Goal: Task Accomplishment & Management: Use online tool/utility

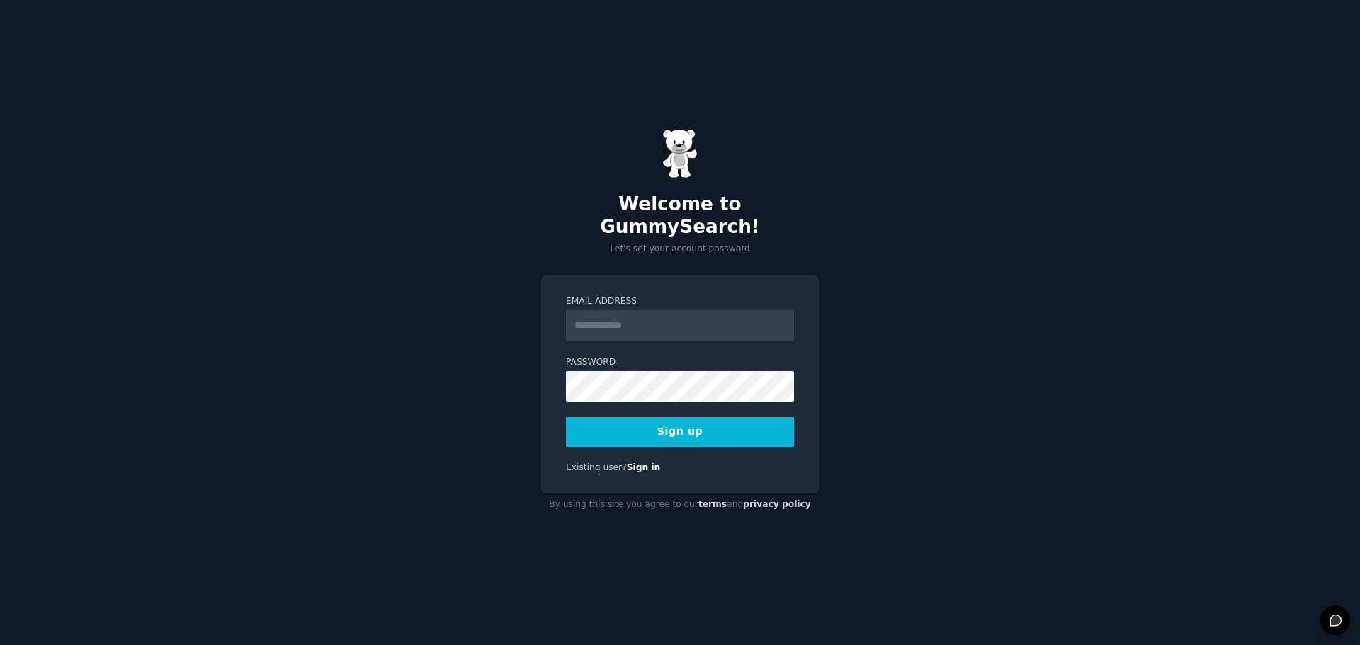
click at [588, 326] on input "Email Address" at bounding box center [680, 325] width 228 height 31
type input "**********"
click at [739, 417] on button "Sign up" at bounding box center [680, 432] width 228 height 30
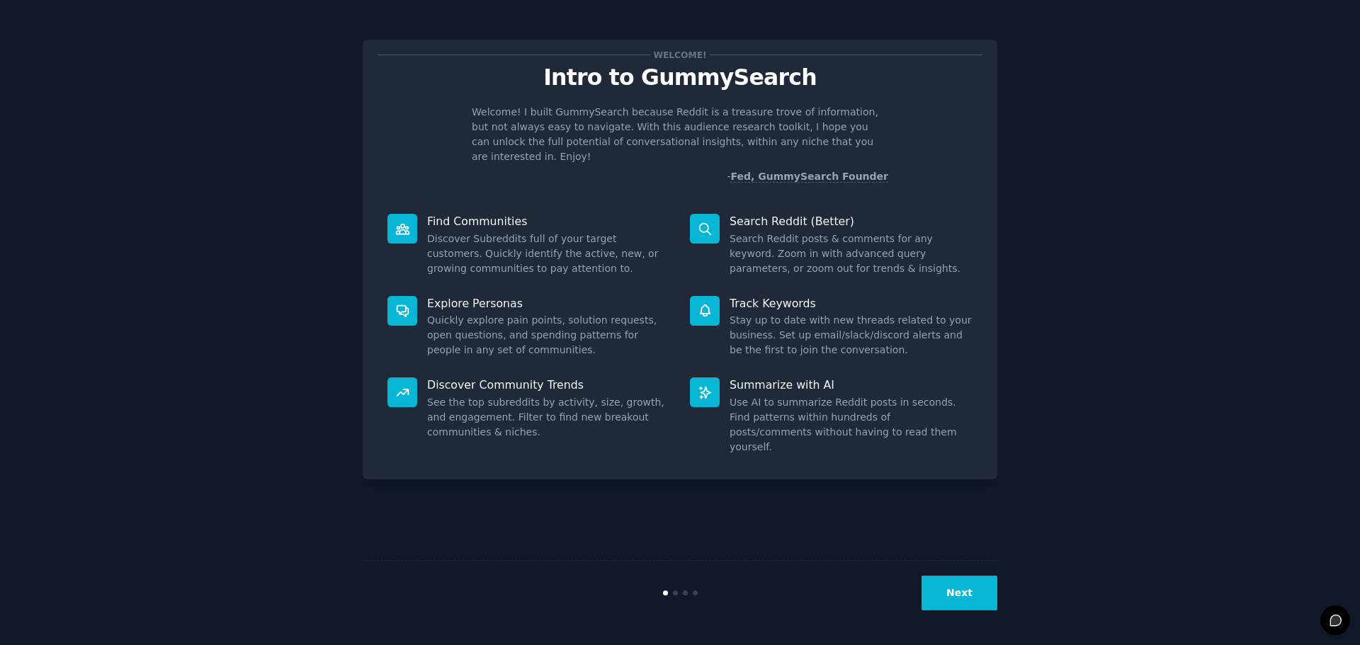
click at [953, 579] on button "Next" at bounding box center [959, 593] width 76 height 35
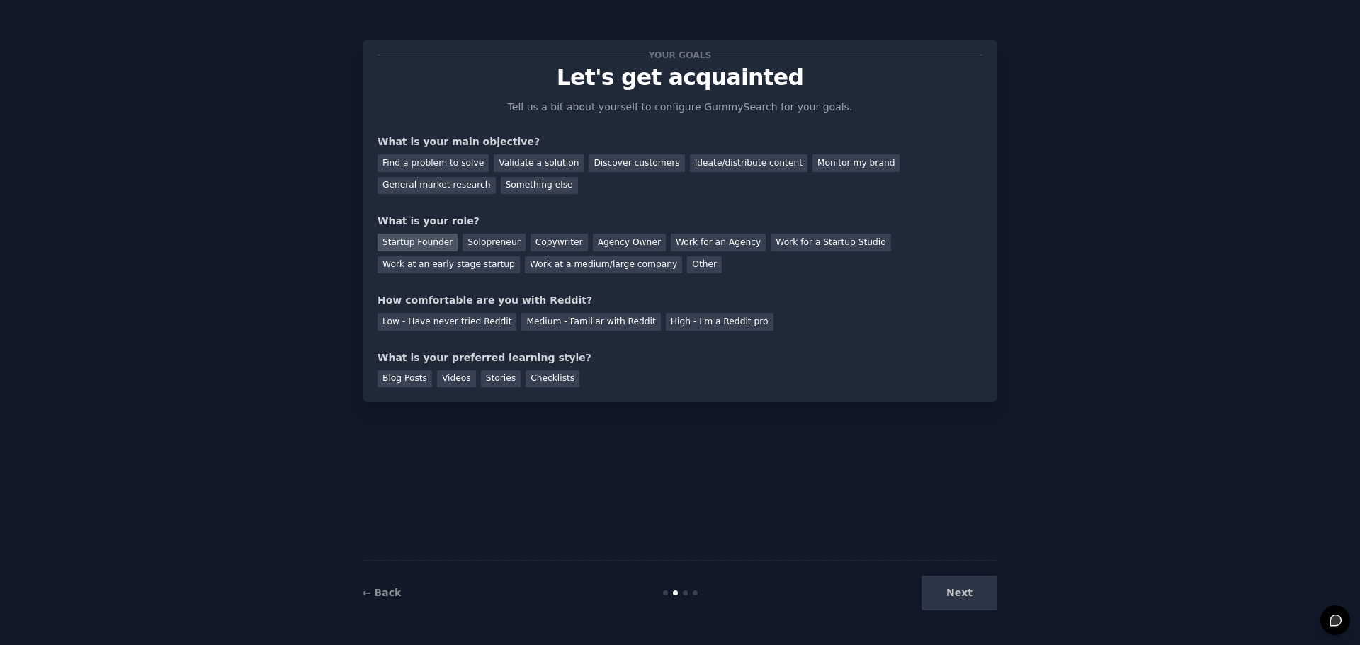
click at [421, 244] on div "Startup Founder" at bounding box center [417, 243] width 80 height 18
click at [511, 164] on div "Validate a solution" at bounding box center [539, 163] width 90 height 18
click at [611, 166] on div "Discover customers" at bounding box center [637, 163] width 96 height 18
click at [494, 159] on div "Validate a solution" at bounding box center [539, 163] width 90 height 18
click at [666, 328] on div "High - I'm a Reddit pro" at bounding box center [720, 322] width 108 height 18
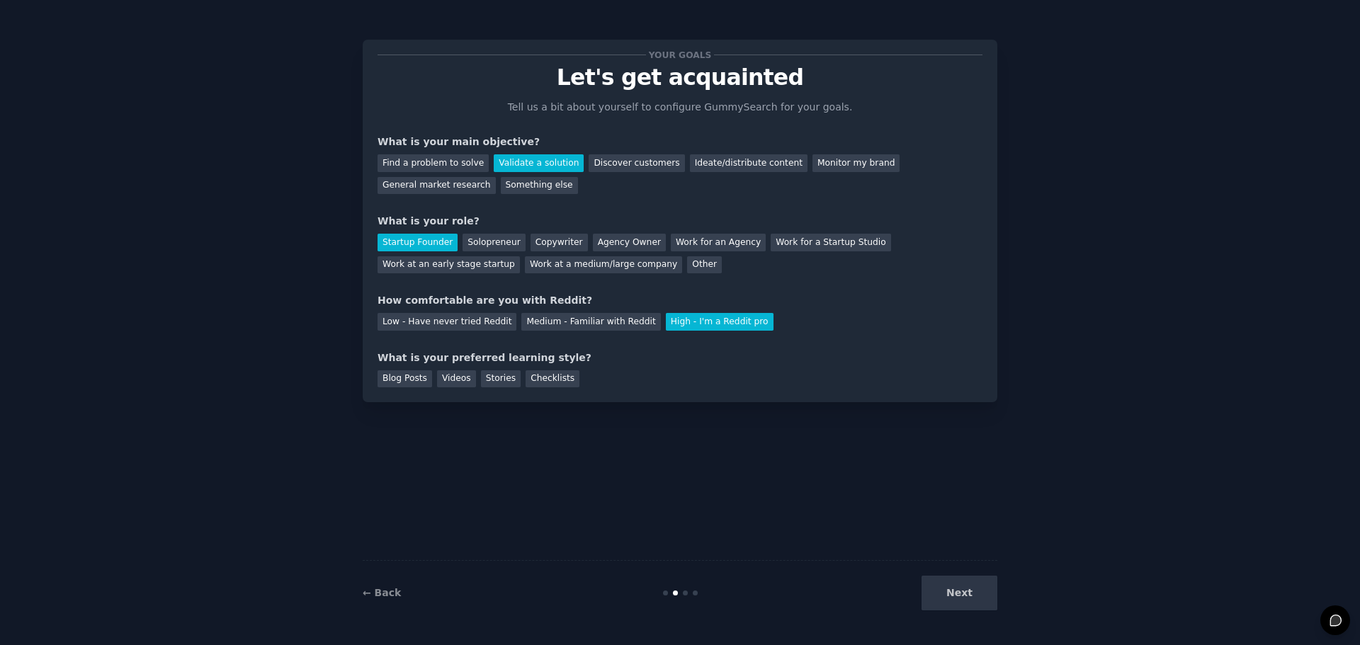
drag, startPoint x: 953, startPoint y: 603, endPoint x: 669, endPoint y: 453, distance: 321.0
click at [949, 600] on div "Next" at bounding box center [891, 593] width 212 height 35
click at [413, 378] on div "Blog Posts" at bounding box center [404, 379] width 55 height 18
click at [950, 601] on button "Next" at bounding box center [959, 593] width 76 height 35
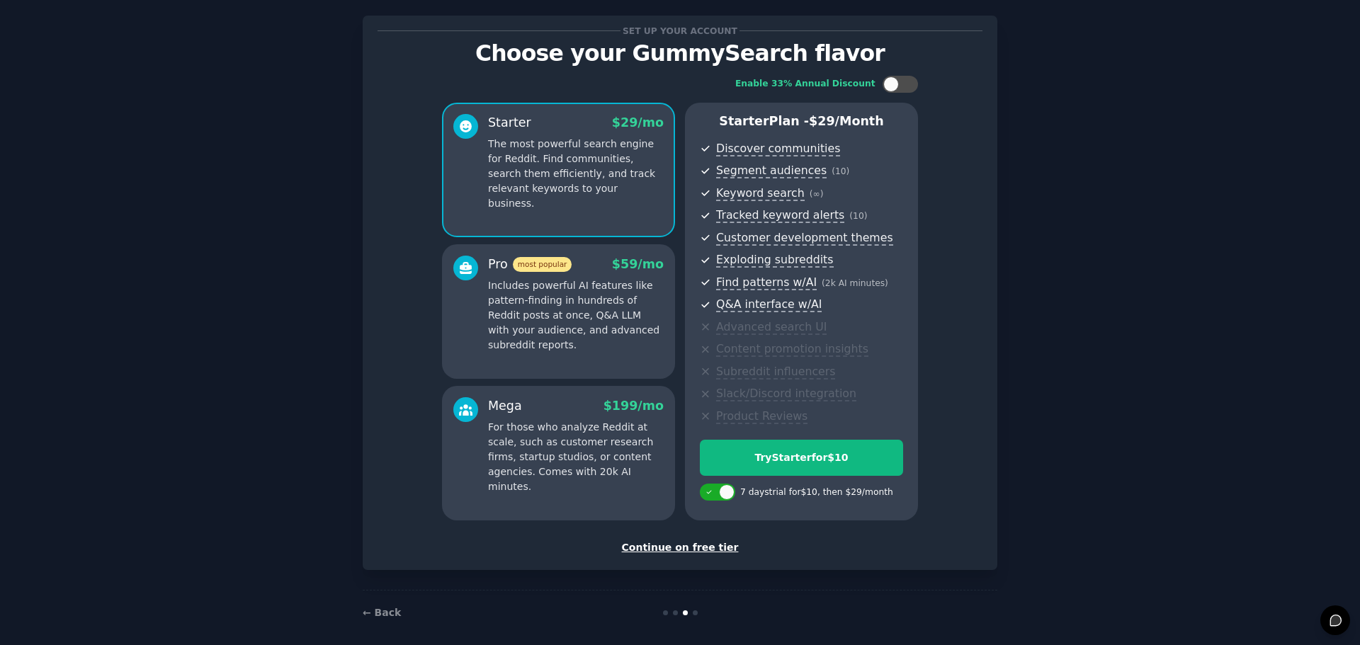
scroll to position [34, 0]
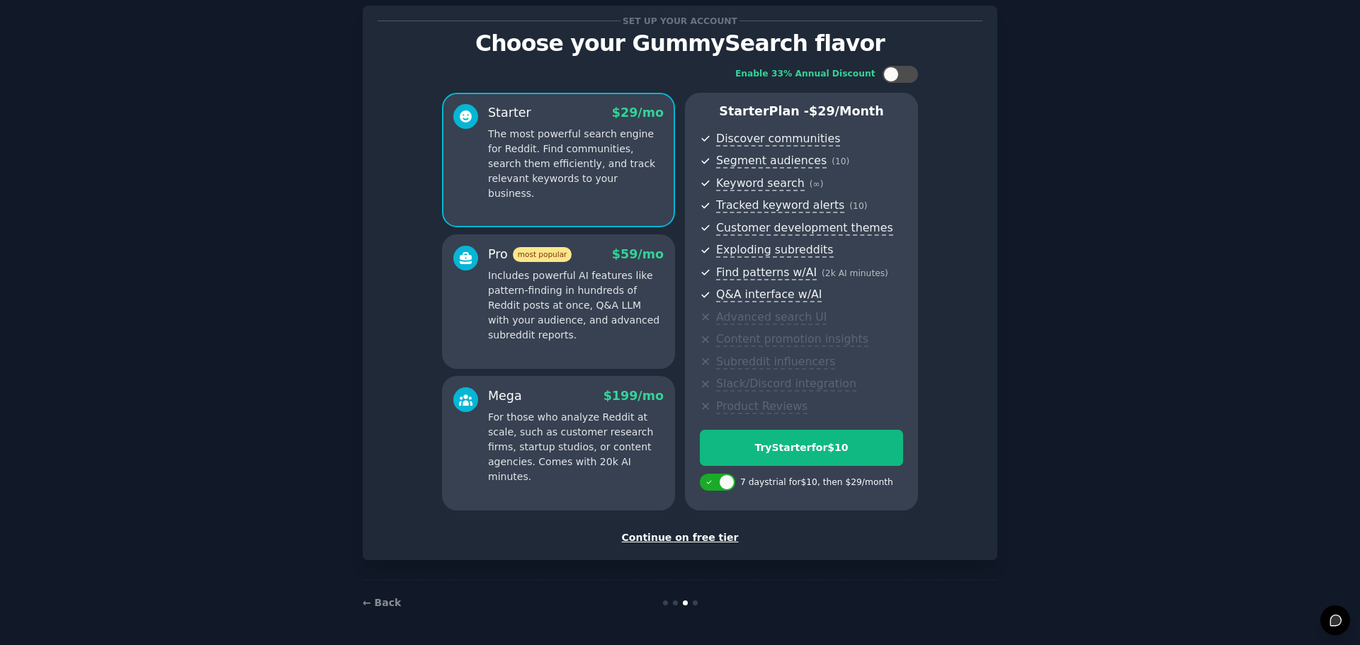
click at [669, 535] on div "Continue on free tier" at bounding box center [679, 537] width 605 height 15
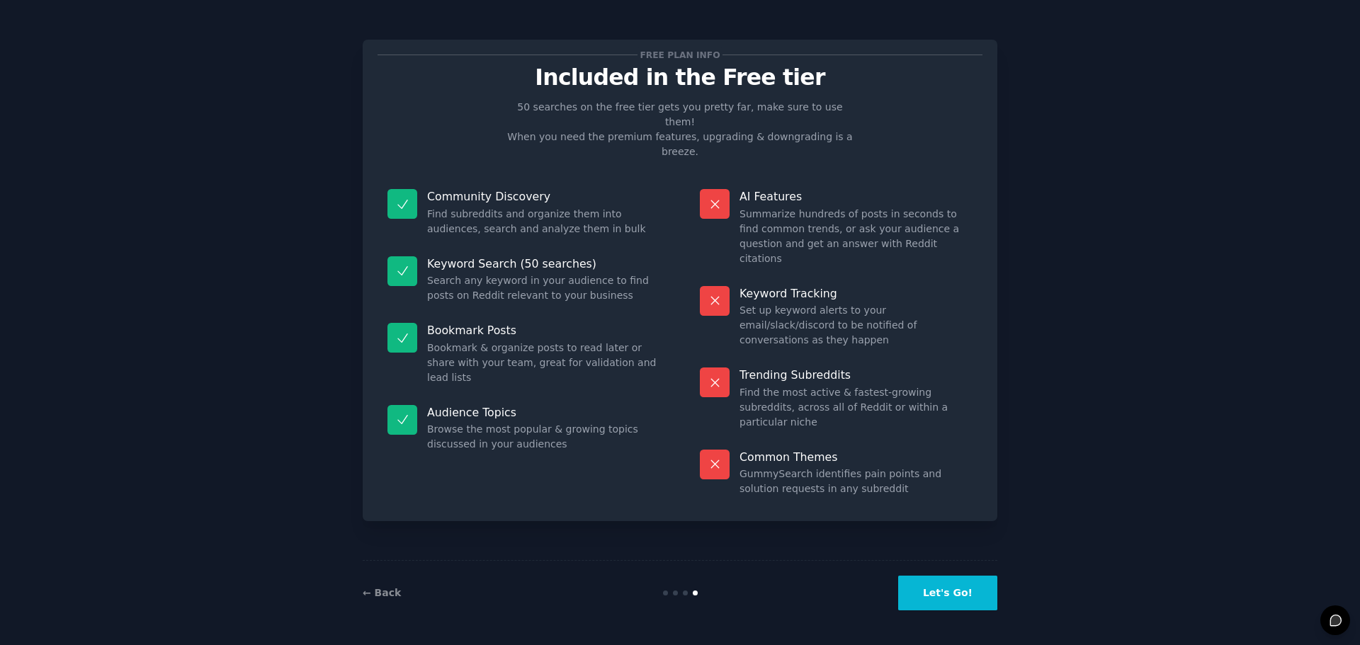
click at [956, 581] on button "Let's Go!" at bounding box center [947, 593] width 99 height 35
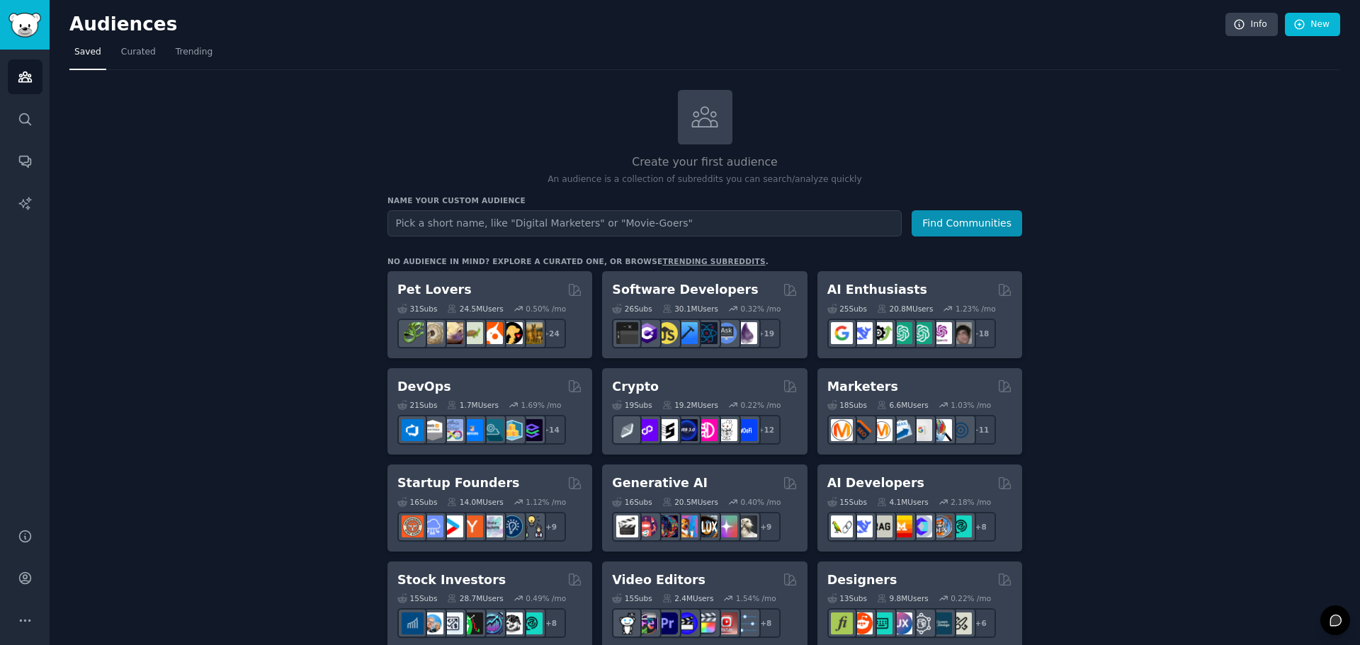
click at [479, 220] on input "text" at bounding box center [644, 223] width 514 height 26
type input "influencers"
click at [912, 210] on button "Find Communities" at bounding box center [967, 223] width 110 height 26
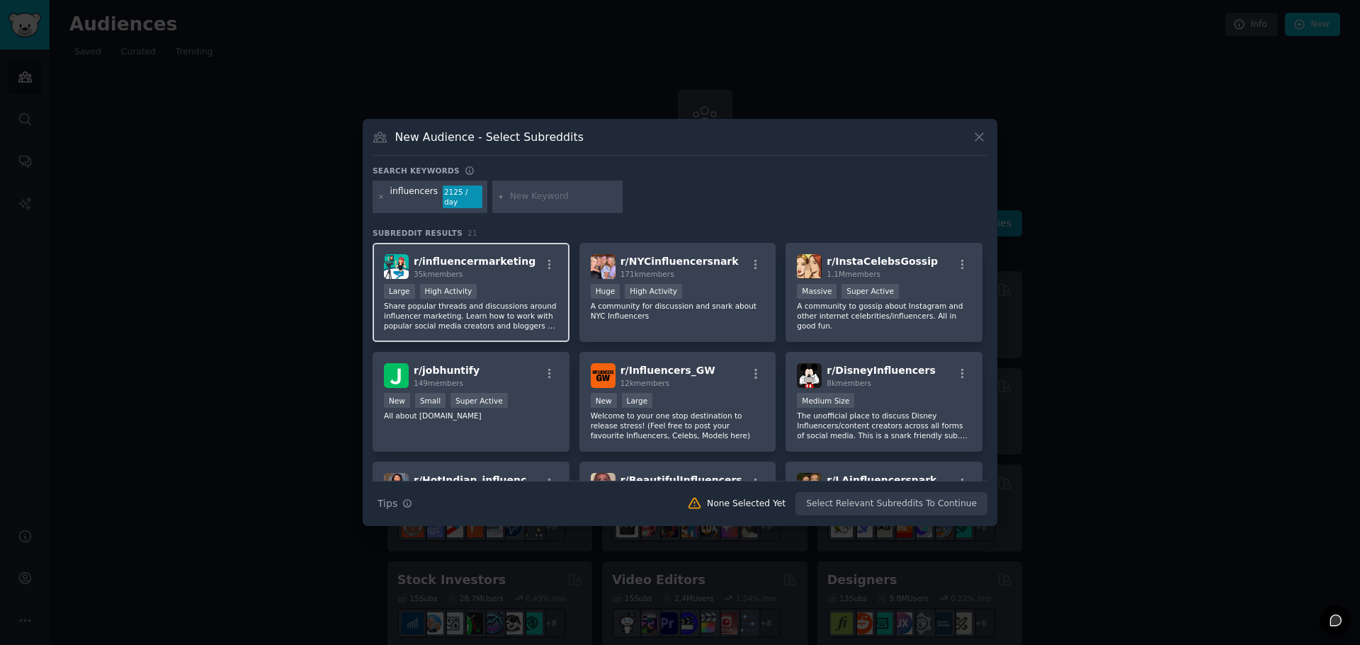
click at [504, 291] on div "Large High Activity" at bounding box center [471, 293] width 174 height 18
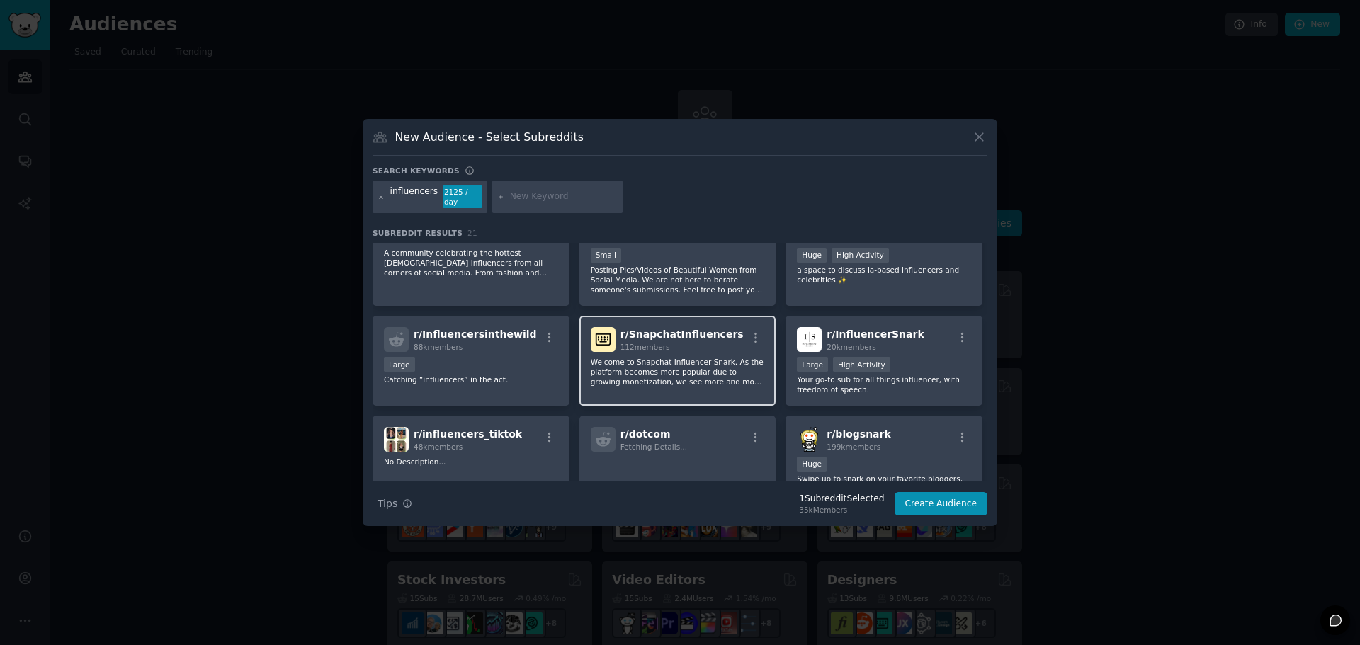
scroll to position [283, 0]
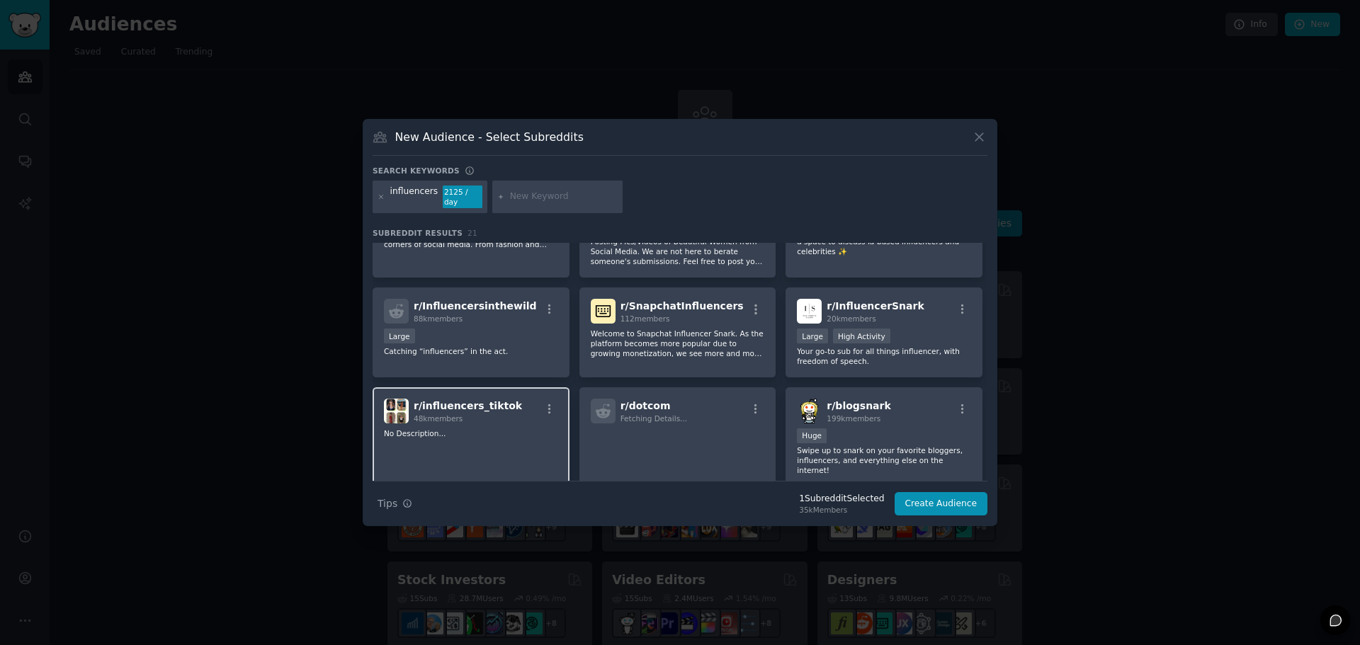
click at [469, 403] on span "r/ influencers_tiktok" at bounding box center [468, 405] width 108 height 11
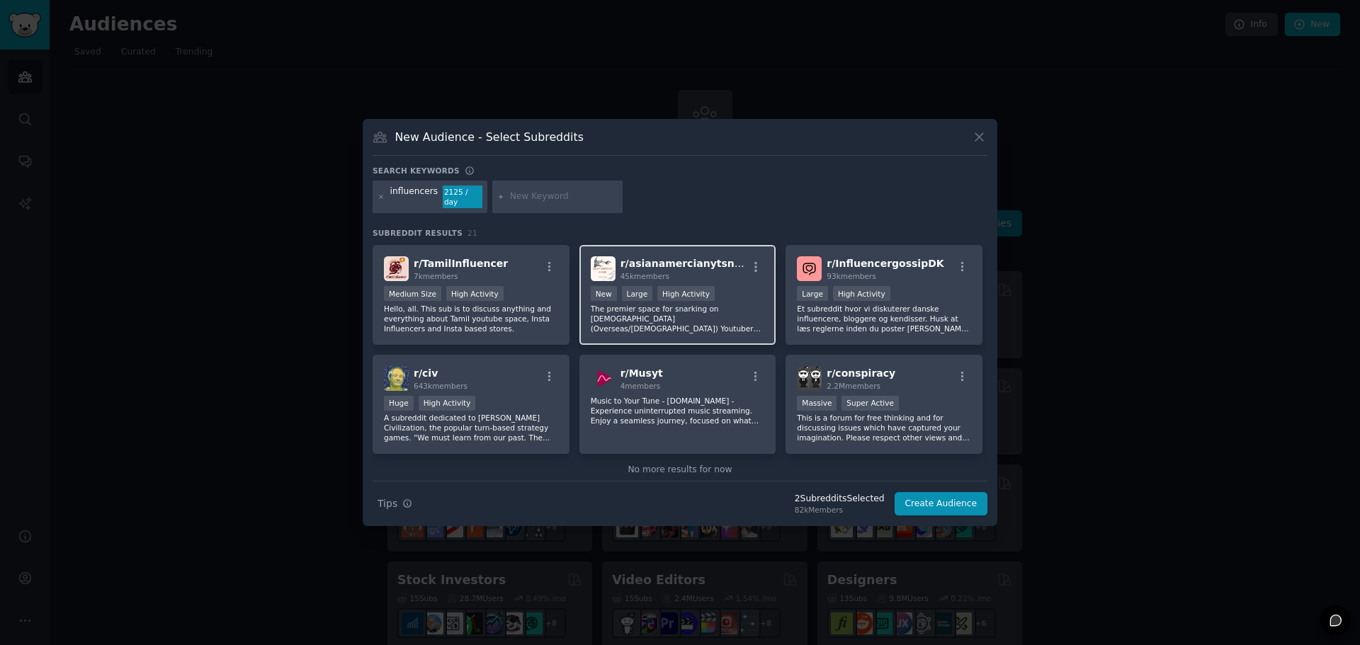
scroll to position [547, 0]
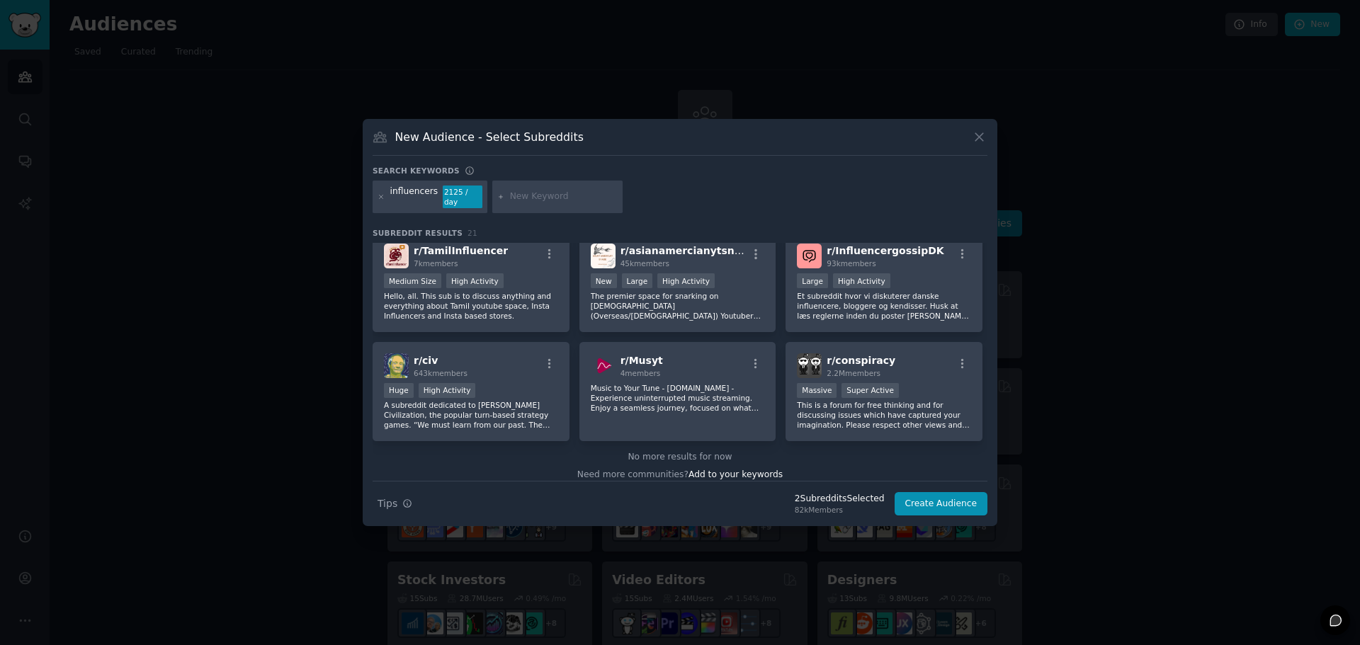
click at [405, 204] on div "influencers 2125 / day" at bounding box center [430, 197] width 115 height 33
click at [535, 195] on input "text" at bounding box center [564, 197] width 108 height 13
type input "microinfluencer"
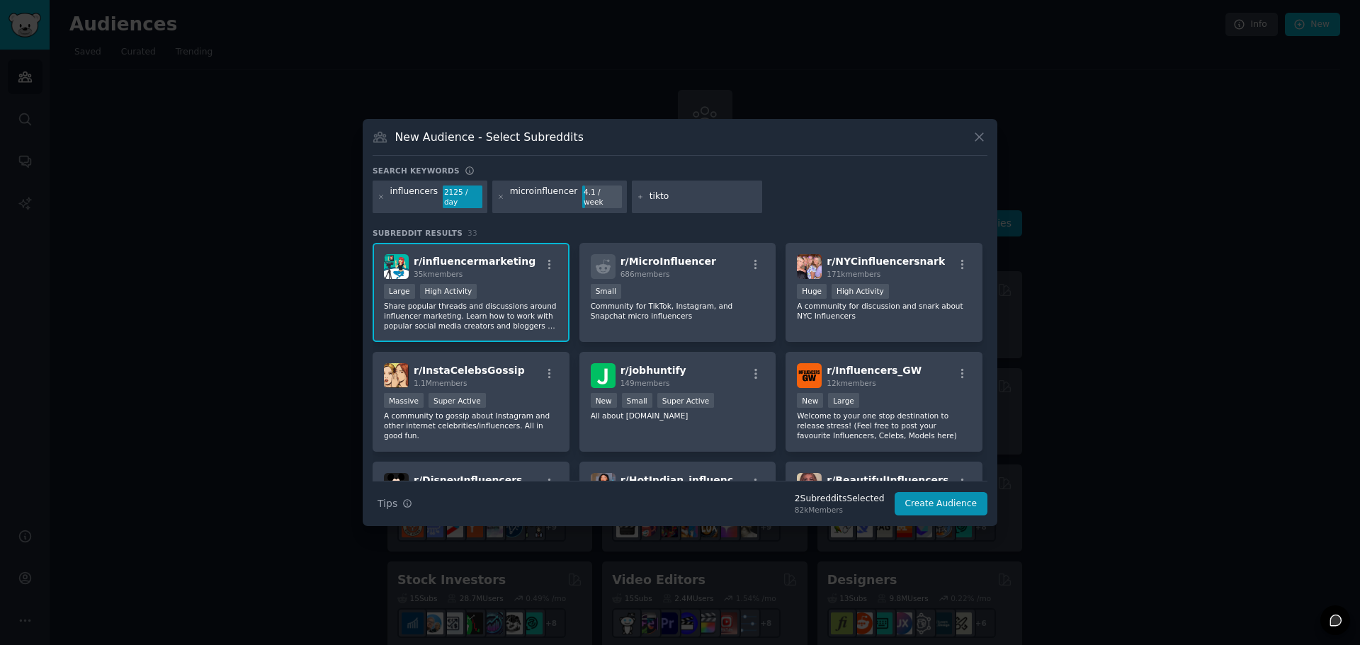
type input "tiktok"
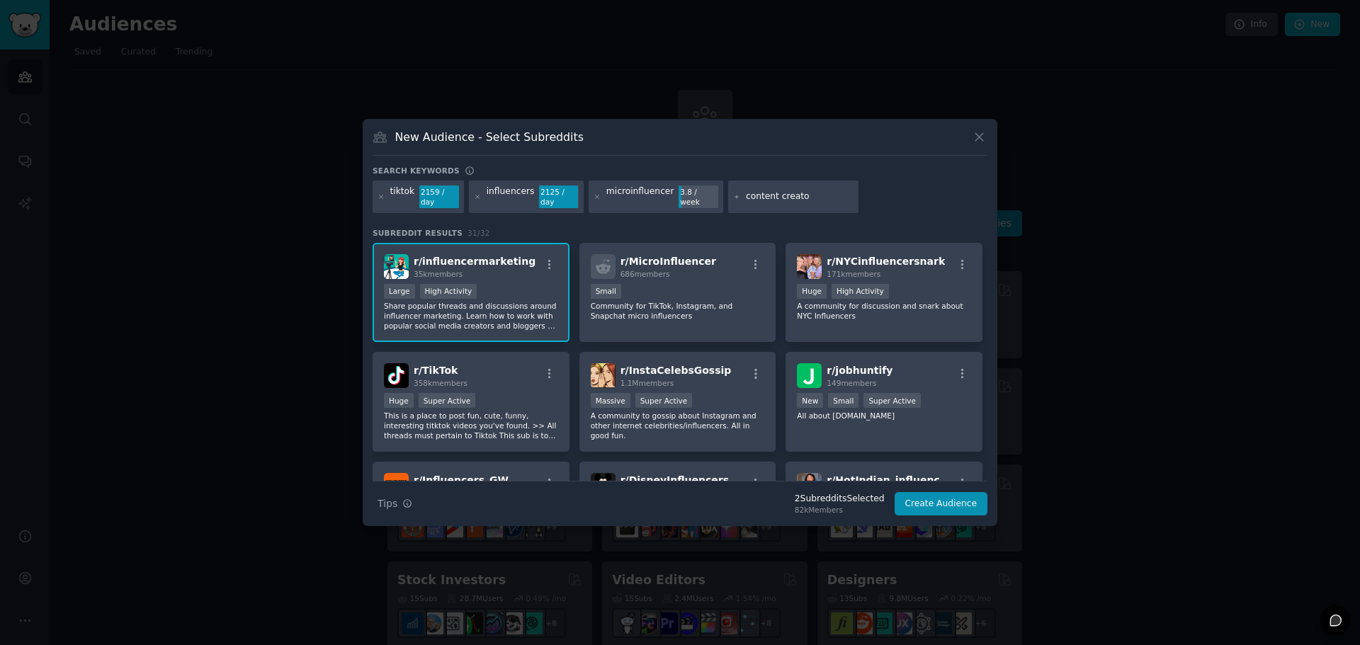
type input "content creator"
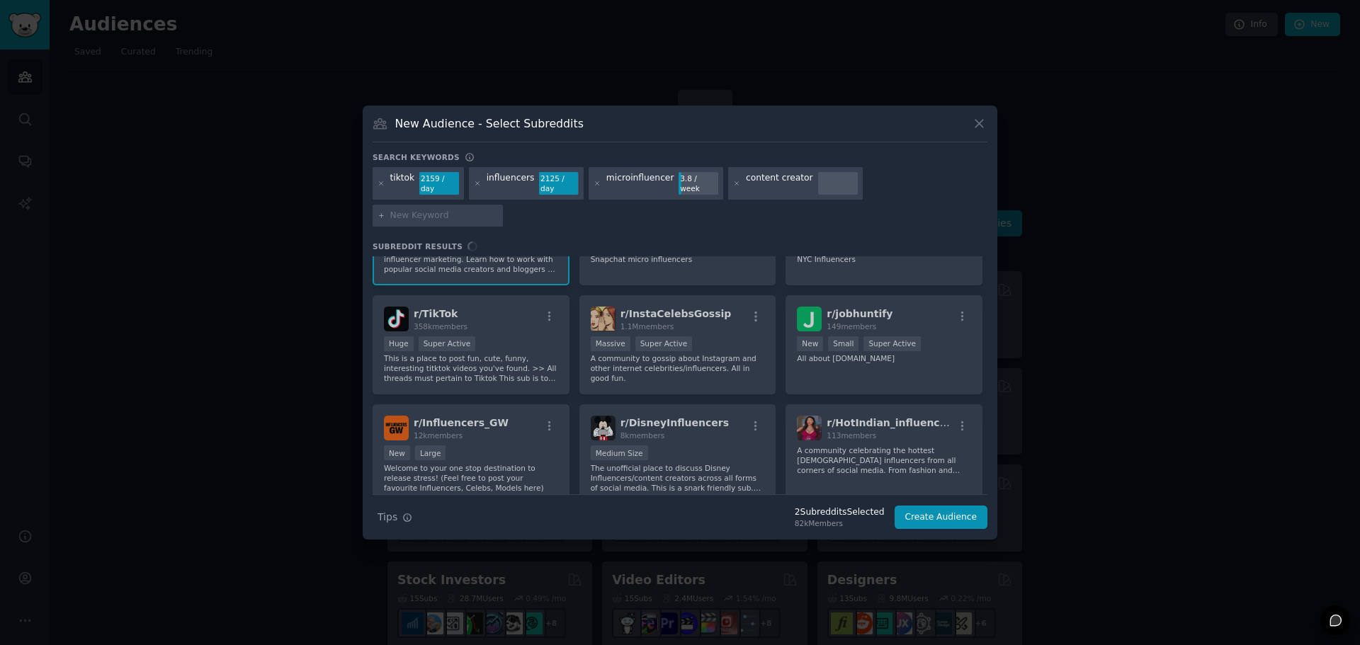
scroll to position [142, 0]
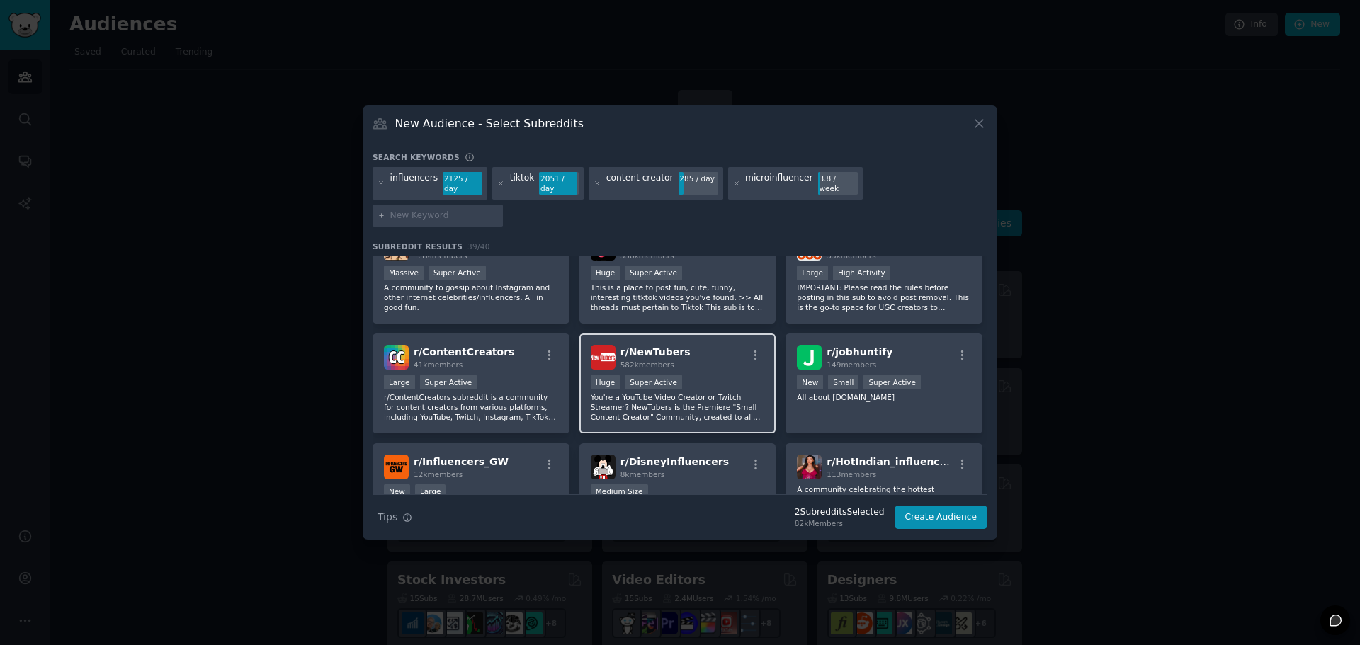
click at [722, 375] on div ">= 95th percentile for submissions / day Huge Super Active" at bounding box center [678, 384] width 174 height 18
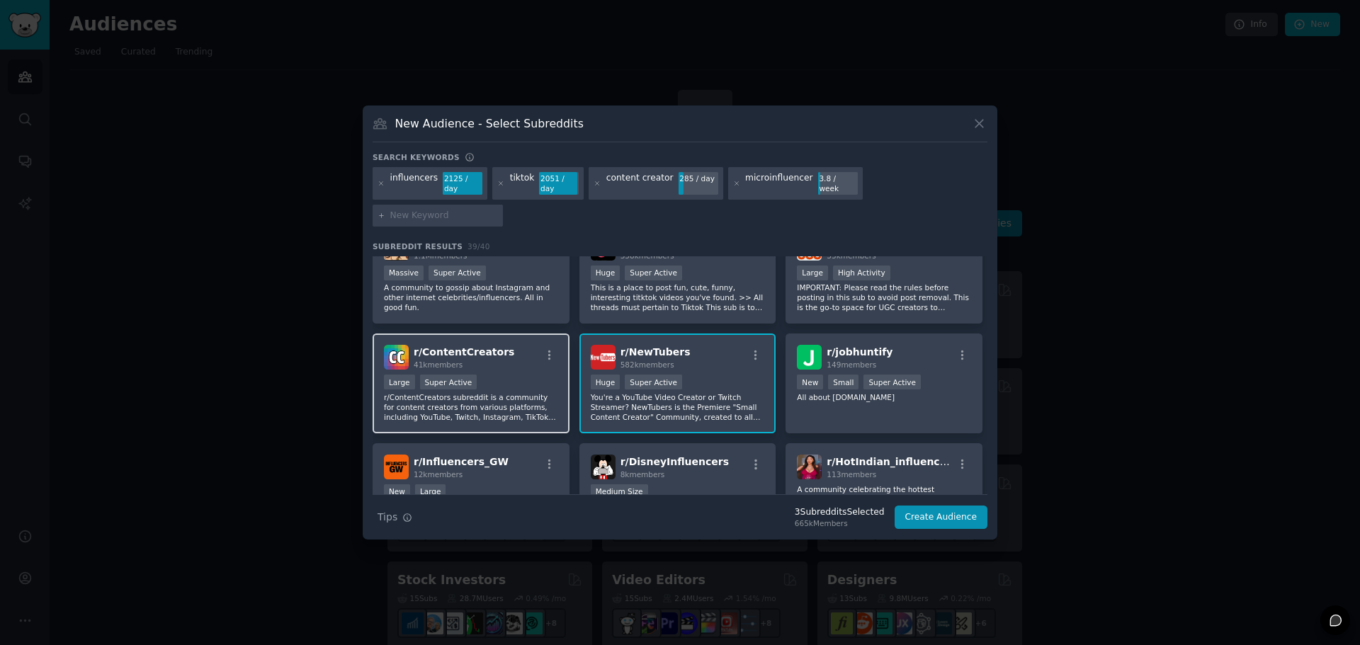
click at [471, 346] on span "r/ ContentCreators" at bounding box center [464, 351] width 101 height 11
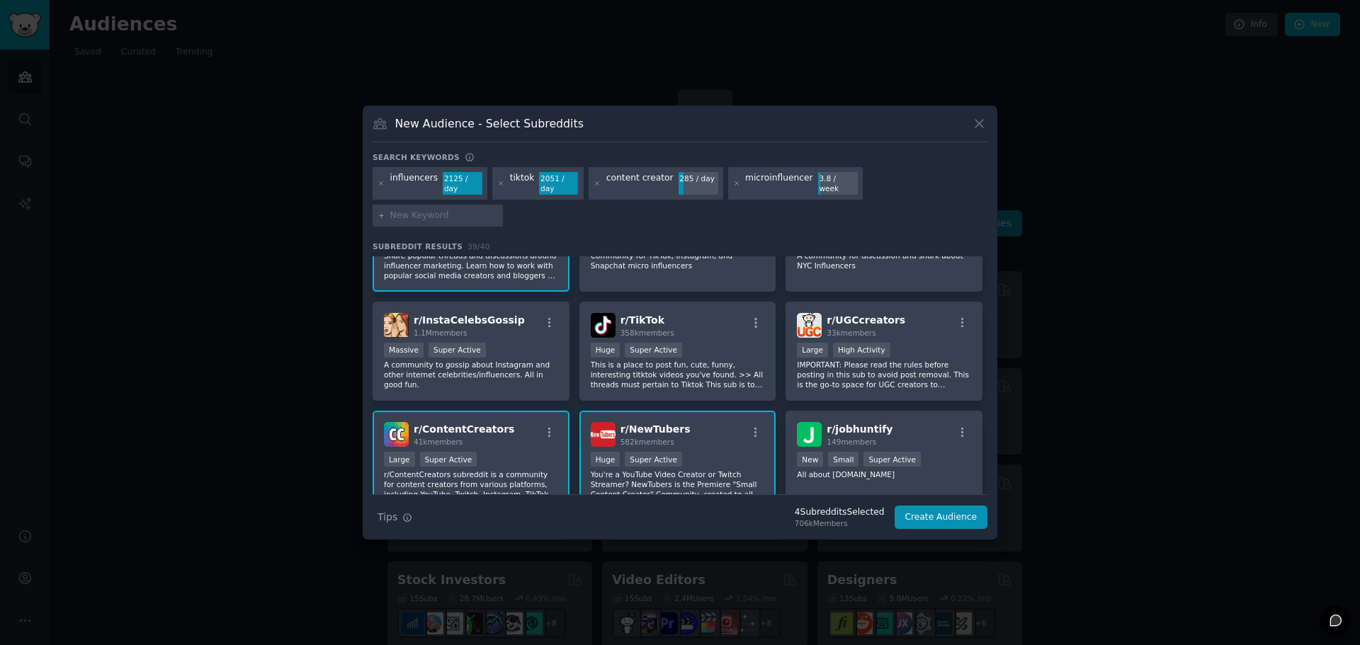
scroll to position [0, 0]
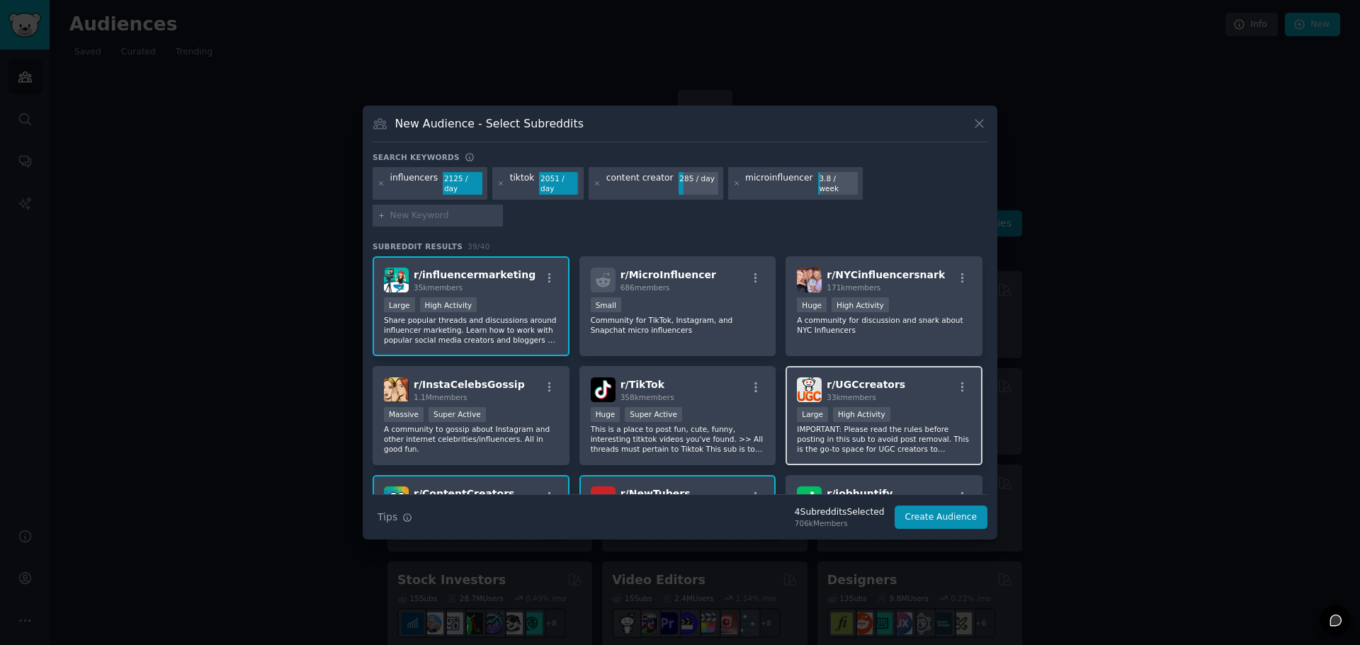
click at [883, 379] on span "r/ UGCcreators" at bounding box center [866, 384] width 79 height 11
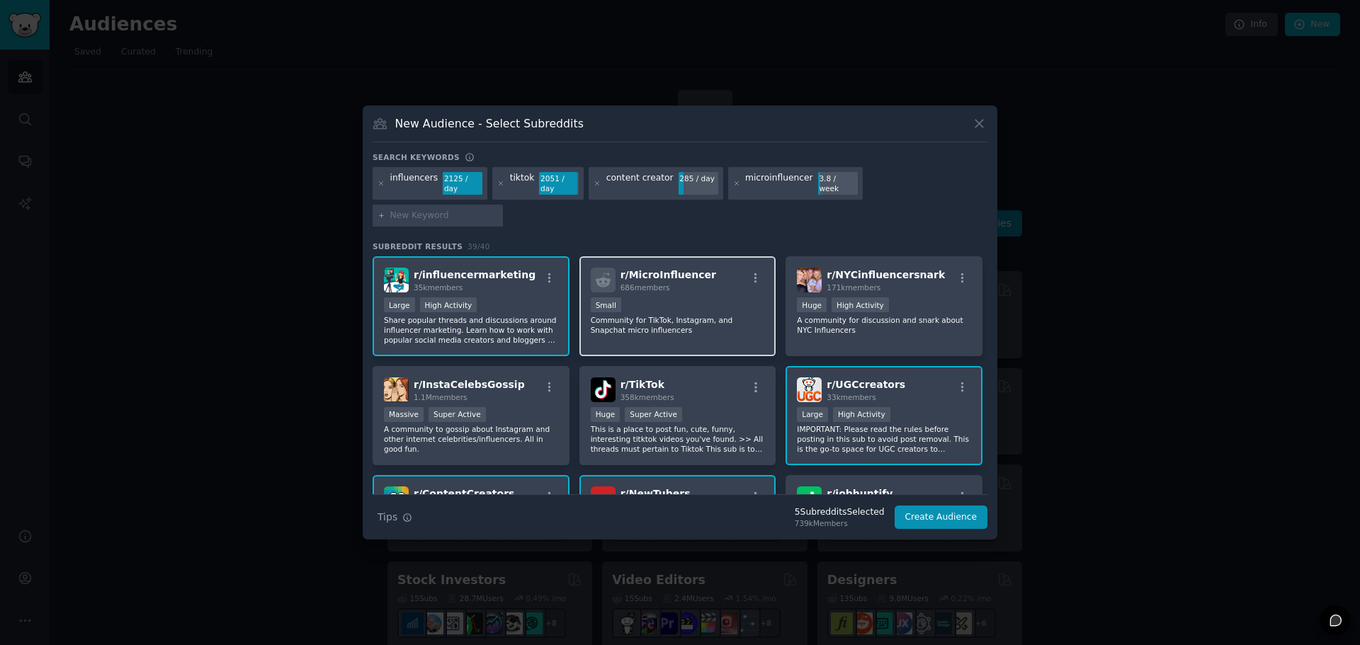
click at [654, 297] on div "Small" at bounding box center [678, 306] width 174 height 18
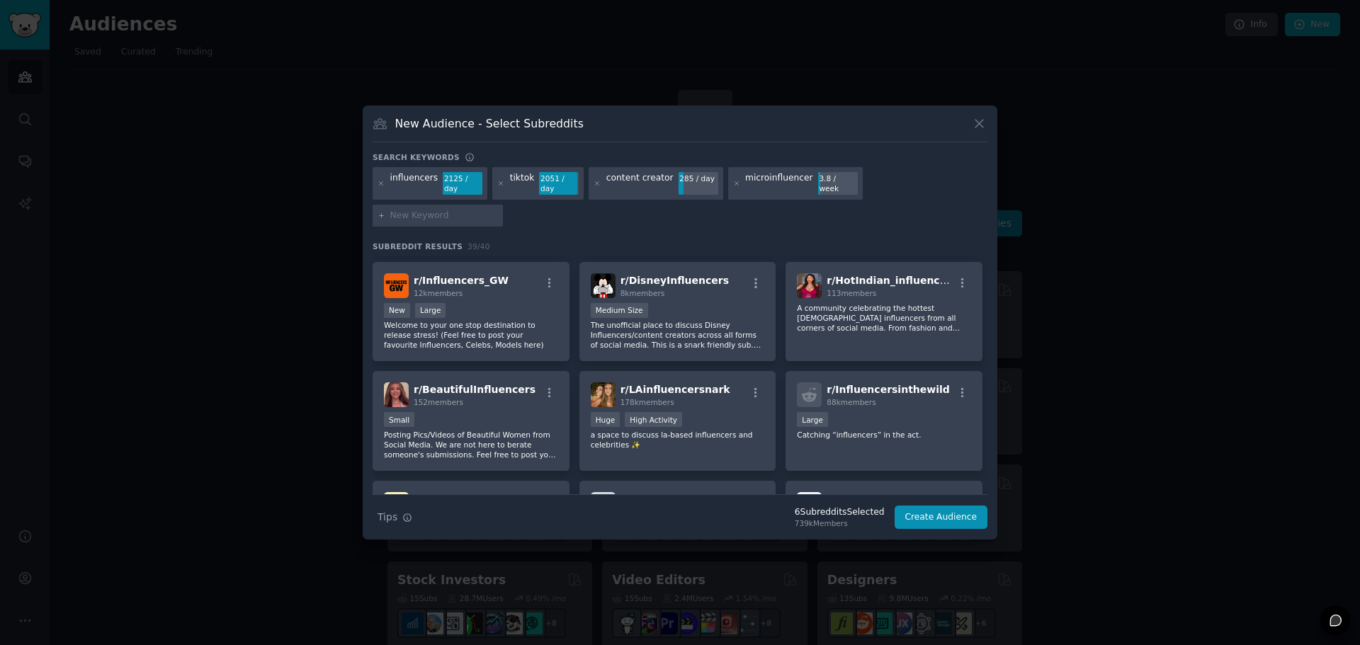
scroll to position [425, 0]
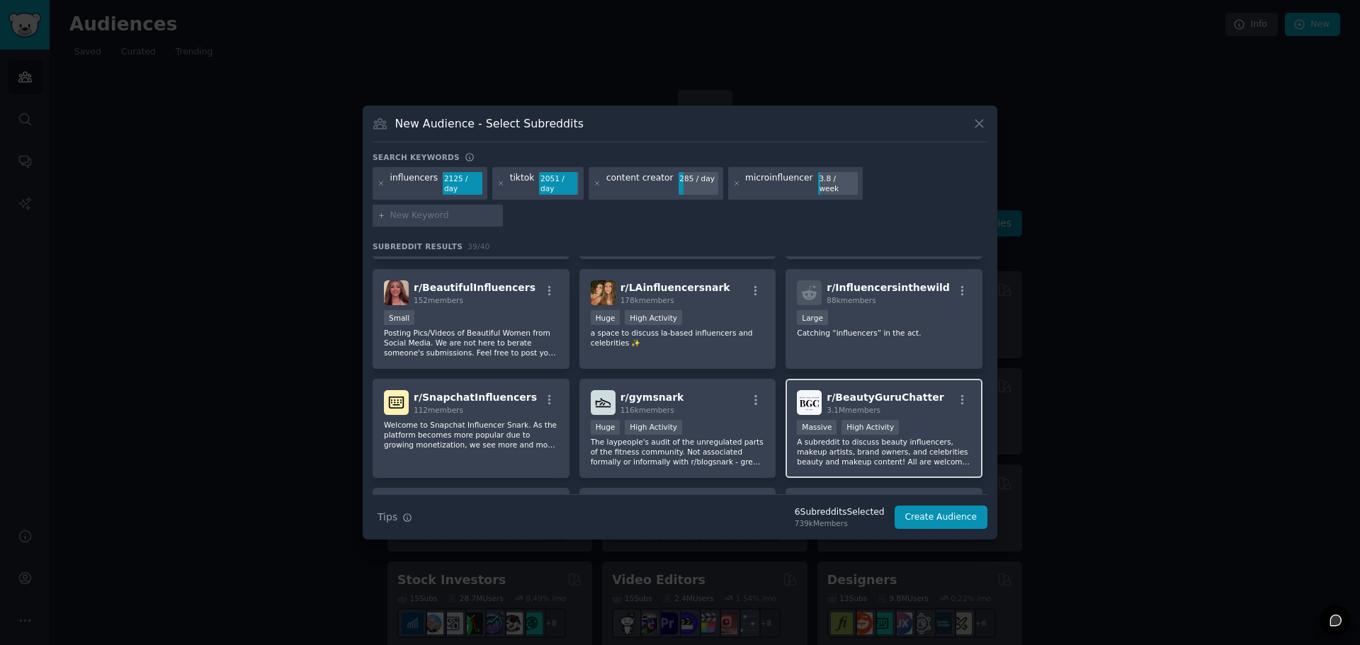
click at [908, 405] on div "3.1M members" at bounding box center [885, 410] width 117 height 10
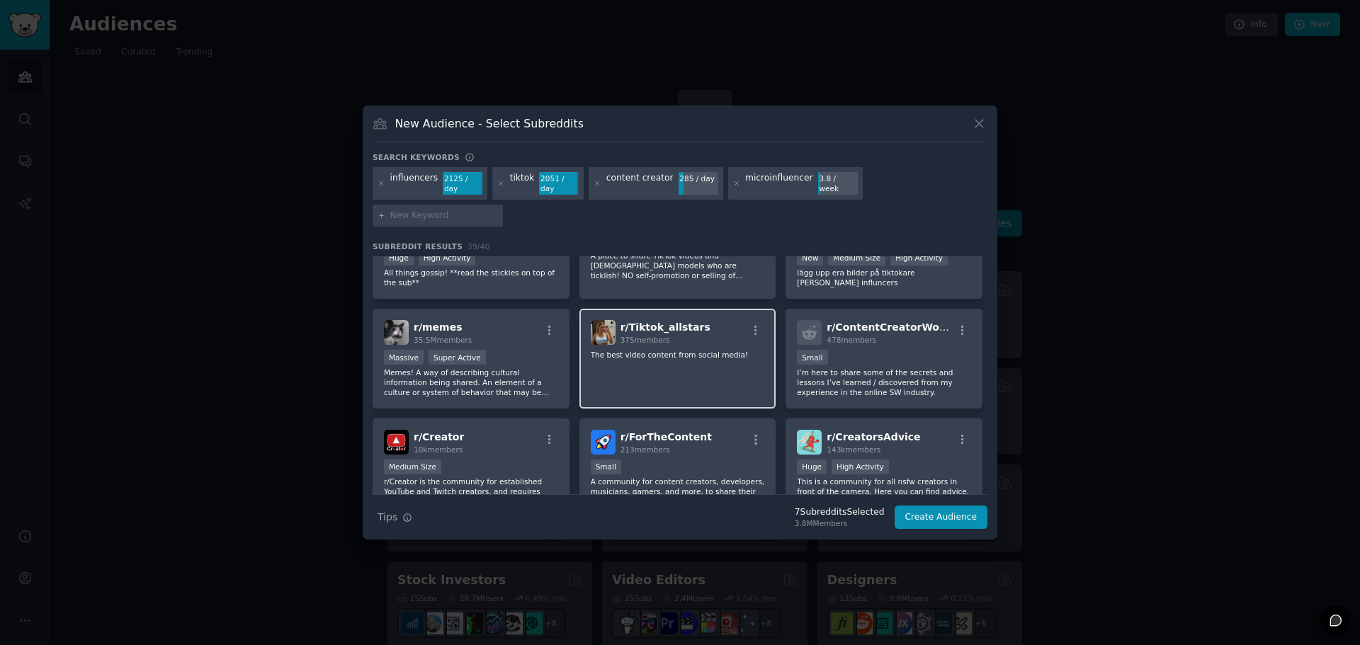
scroll to position [850, 0]
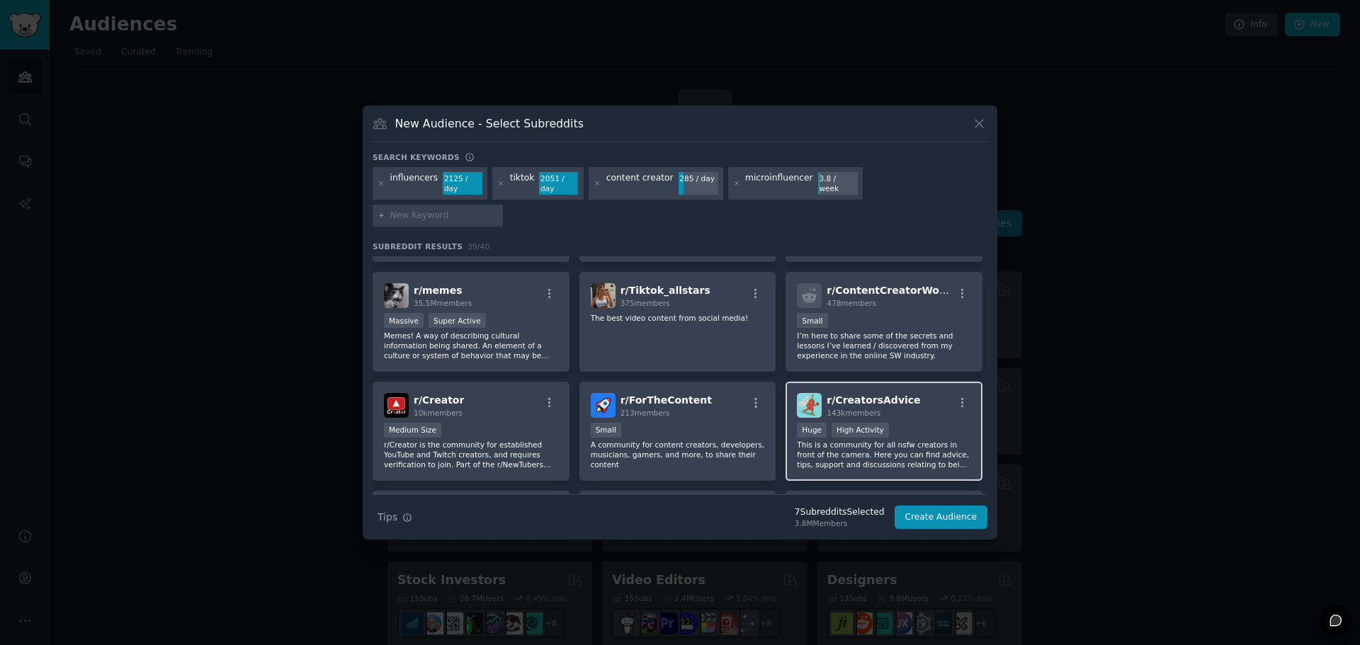
click at [895, 423] on div ">= 80th percentile for submissions / day Huge High Activity" at bounding box center [884, 432] width 174 height 18
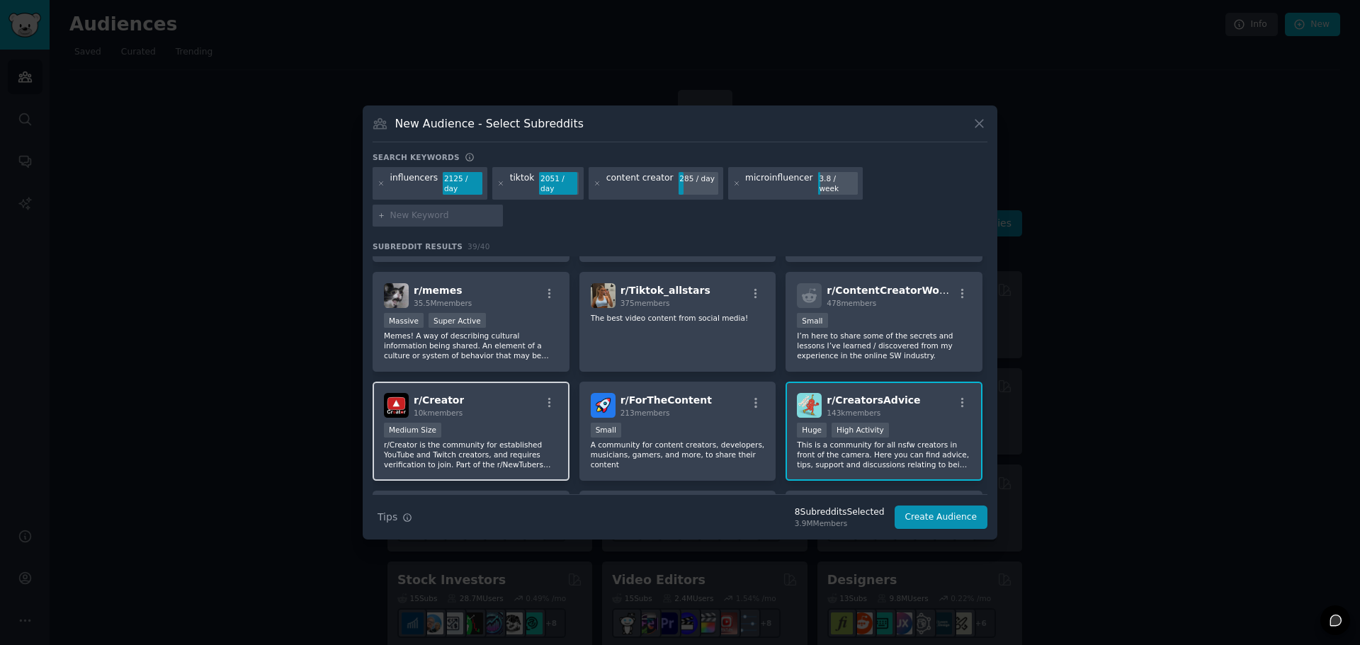
click at [450, 440] on p "r/Creator is the community for established YouTube and Twitch creators, and req…" at bounding box center [471, 455] width 174 height 30
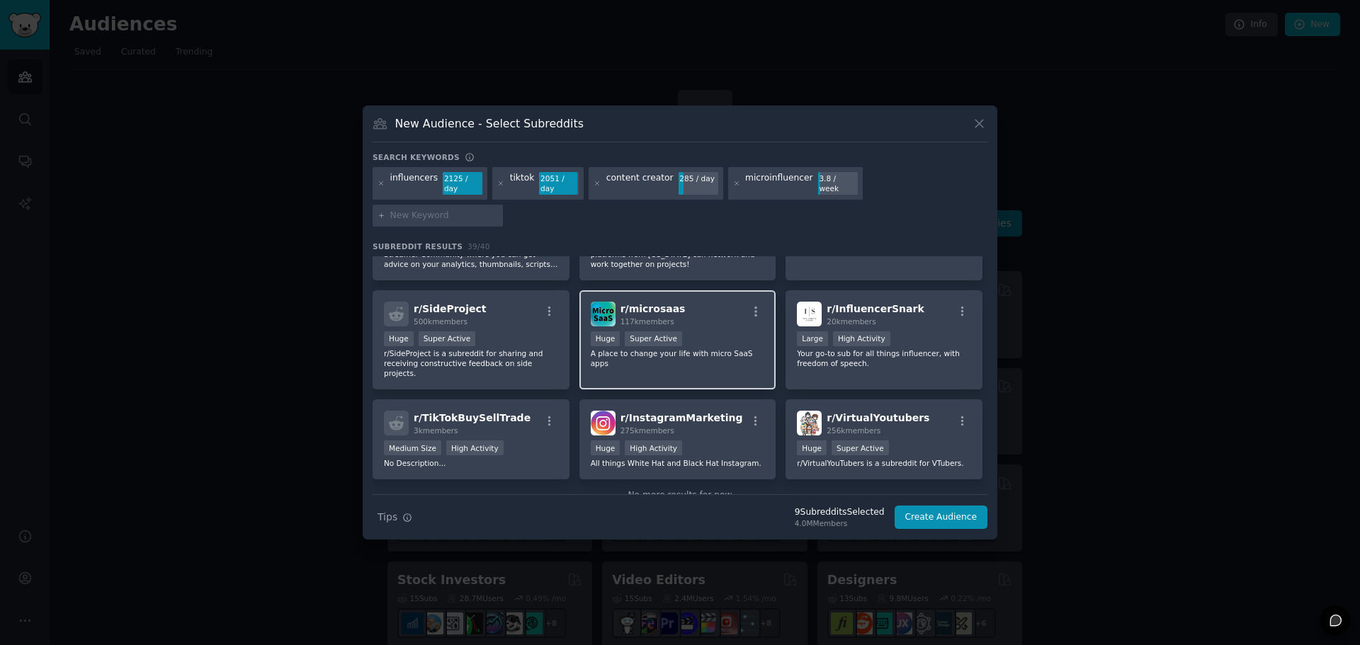
scroll to position [1184, 0]
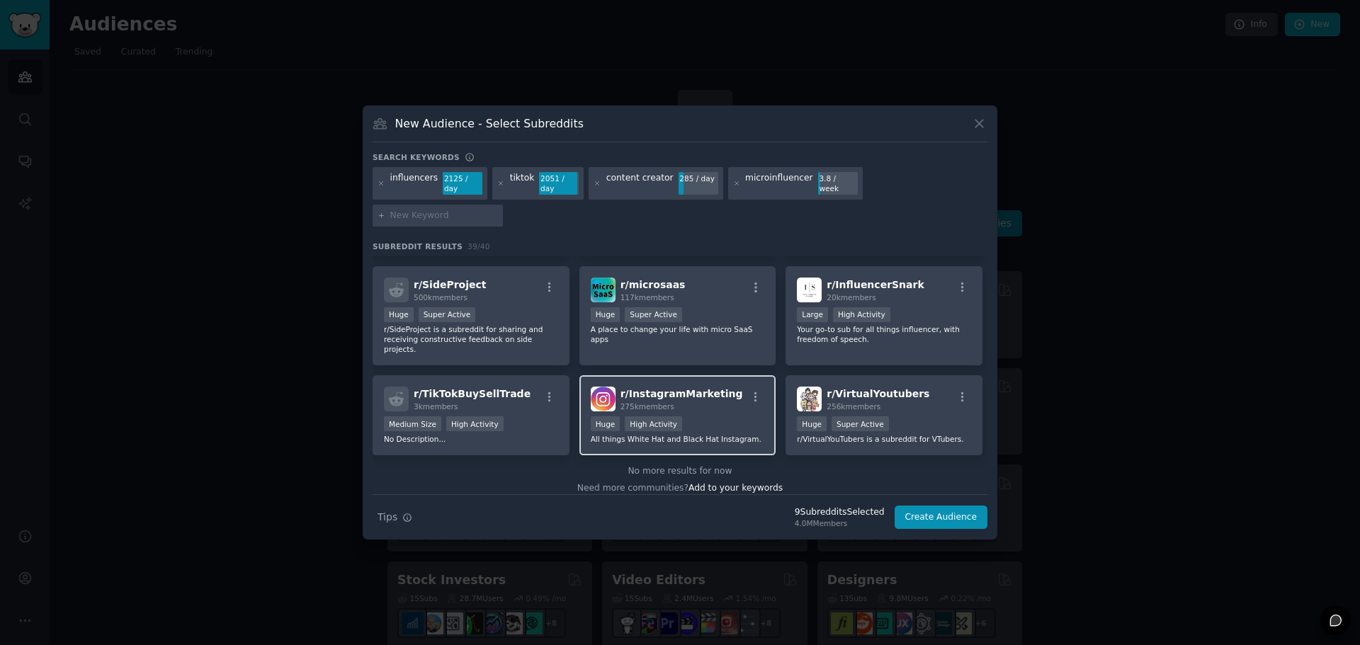
click at [701, 416] on div "Huge High Activity" at bounding box center [678, 425] width 174 height 18
click at [933, 506] on button "Create Audience" at bounding box center [941, 518] width 93 height 24
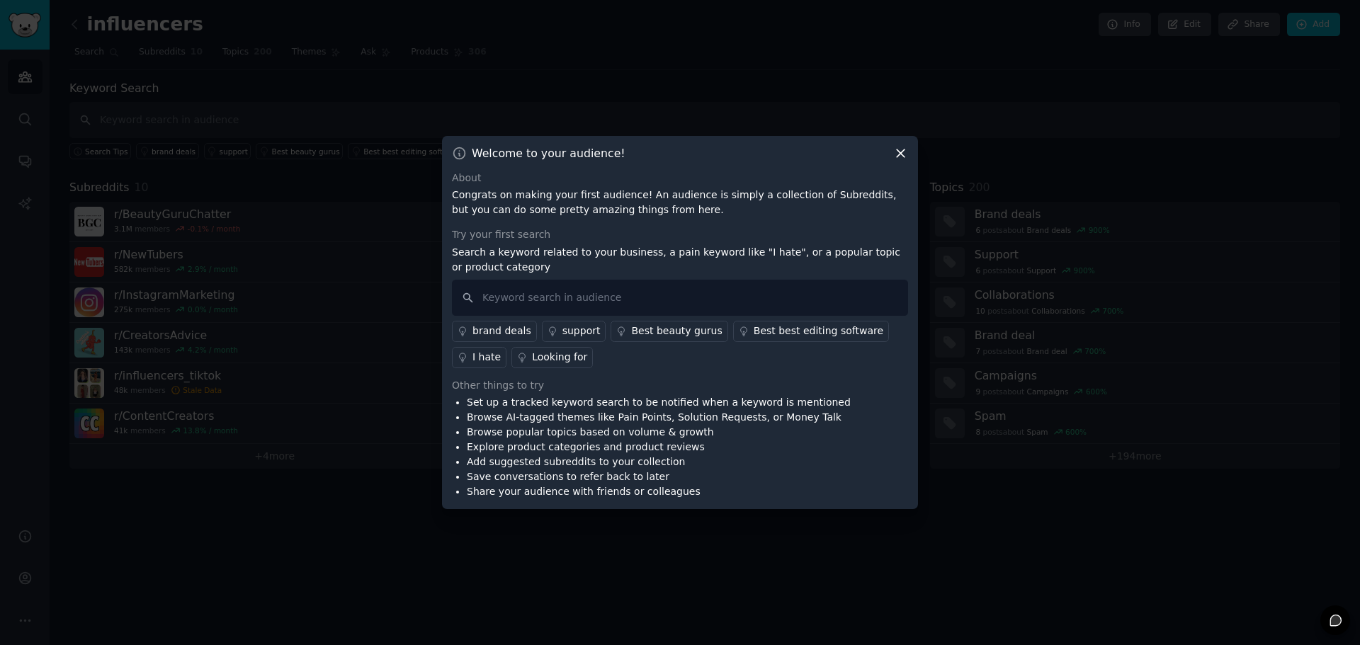
click at [496, 329] on div "brand deals" at bounding box center [501, 331] width 59 height 15
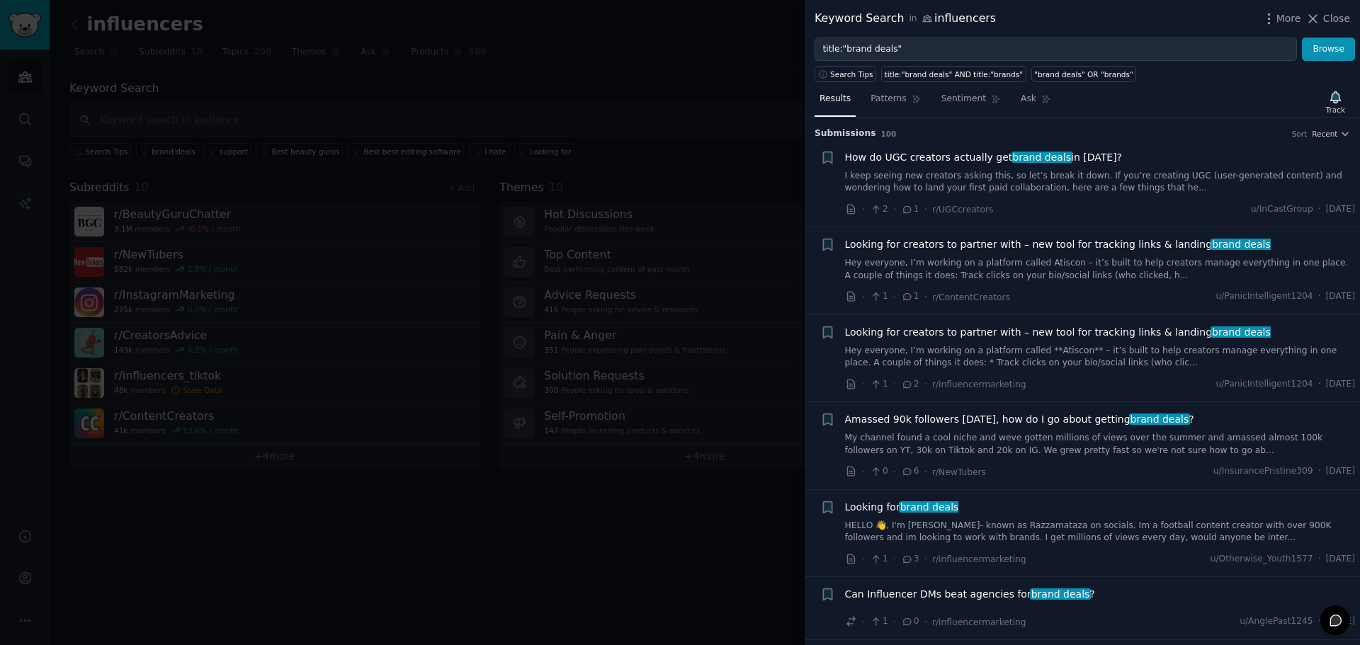
click at [676, 56] on div at bounding box center [680, 322] width 1360 height 645
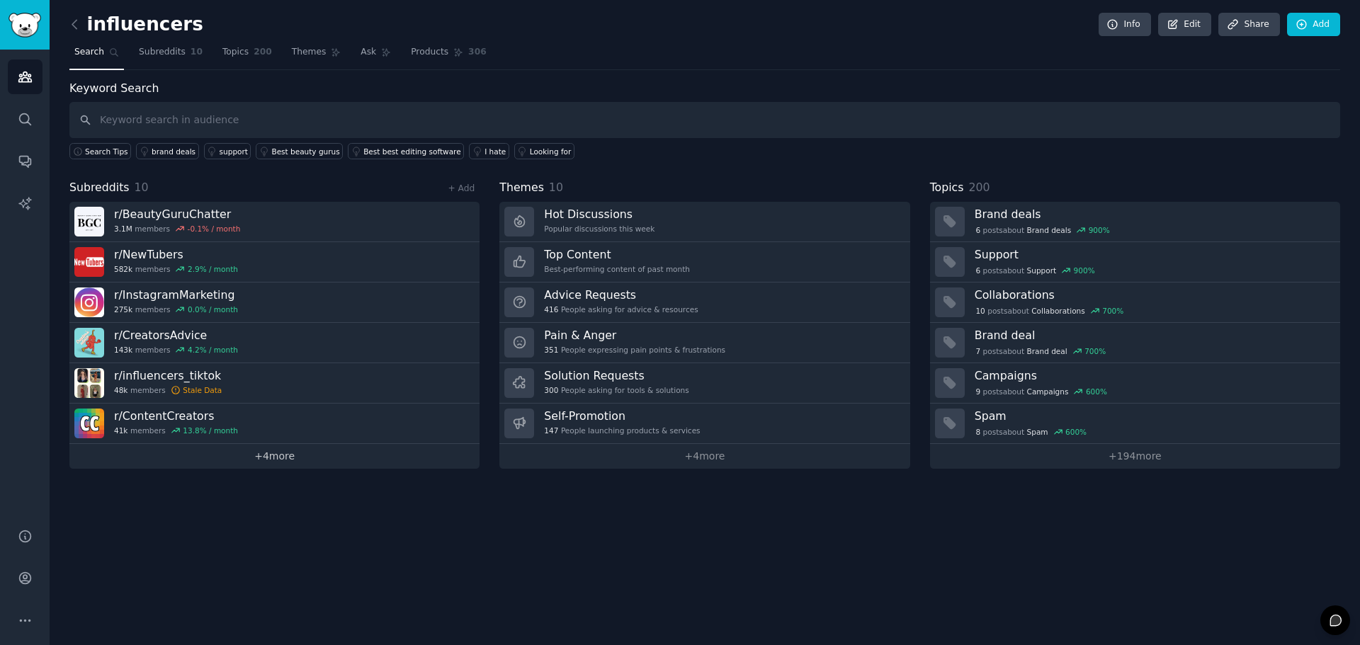
click at [225, 453] on link "+ 4 more" at bounding box center [274, 456] width 410 height 25
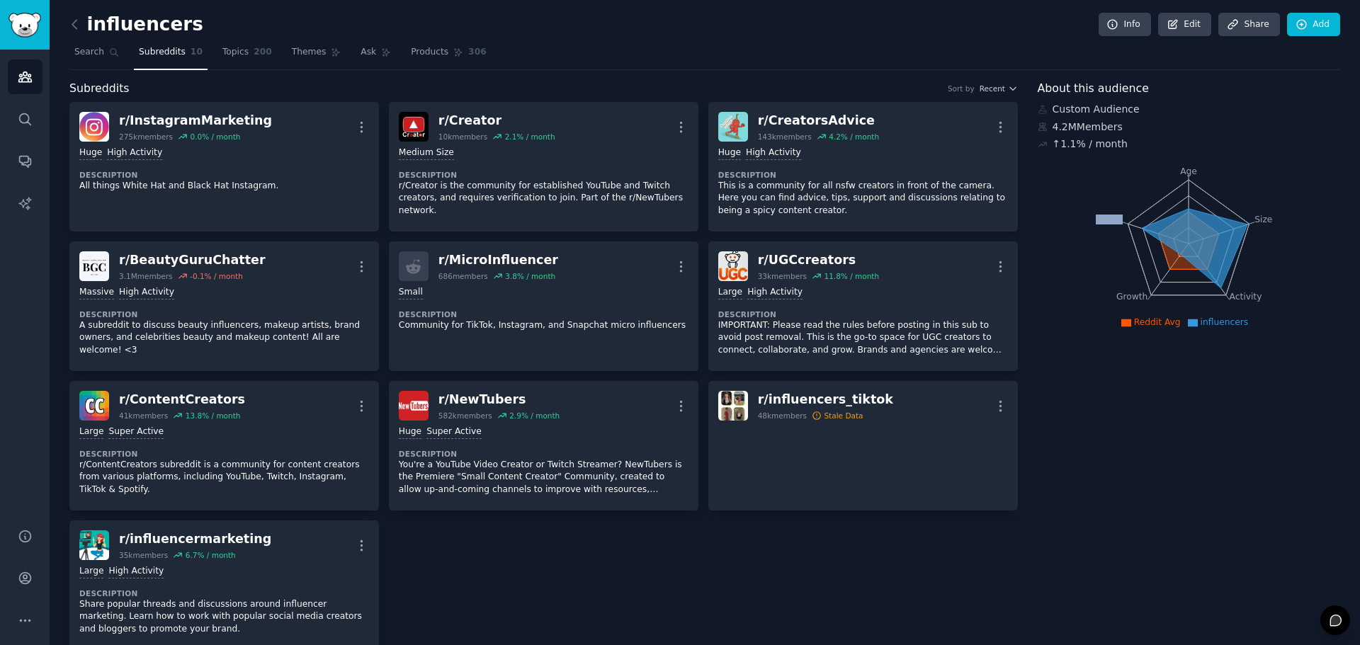
drag, startPoint x: 1170, startPoint y: 253, endPoint x: 1149, endPoint y: 290, distance: 42.5
click at [1149, 290] on icon "Age Size Activity Growth Reach" at bounding box center [1189, 243] width 302 height 178
click at [1074, 234] on icon "Age Size Activity Growth Reach" at bounding box center [1189, 243] width 302 height 178
drag, startPoint x: 1108, startPoint y: 139, endPoint x: 1048, endPoint y: 110, distance: 65.9
click at [1048, 110] on div "Custom Audience 4.2M Members ↑ 1.1 % / month" at bounding box center [1189, 127] width 303 height 50
